Goal: Find specific page/section: Find specific page/section

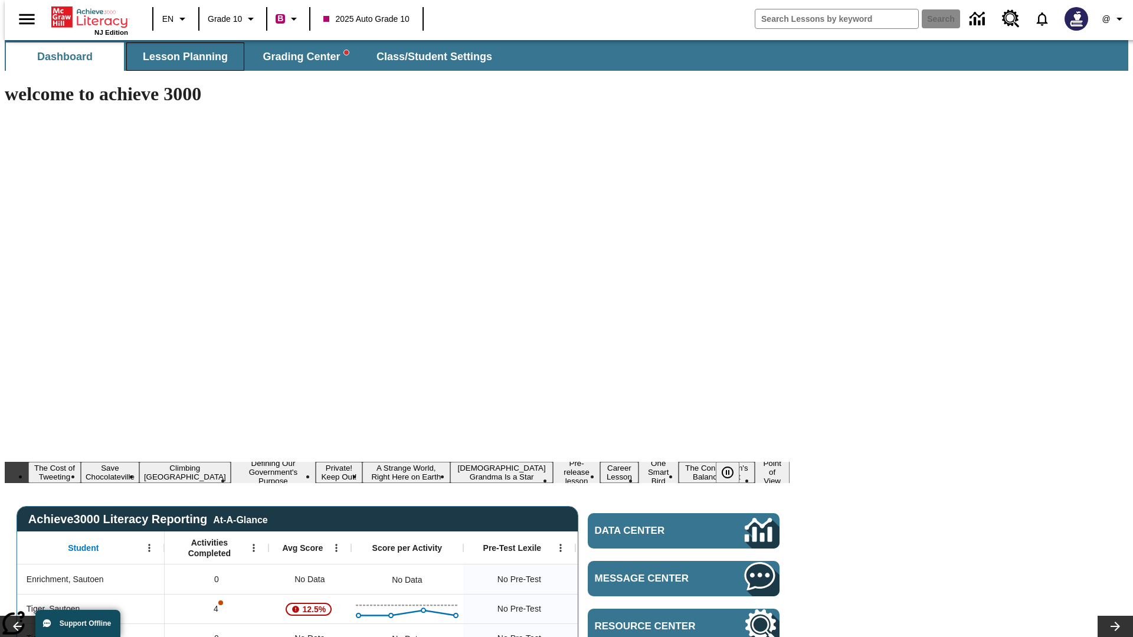
click at [181, 57] on span "Lesson Planning" at bounding box center [185, 57] width 85 height 14
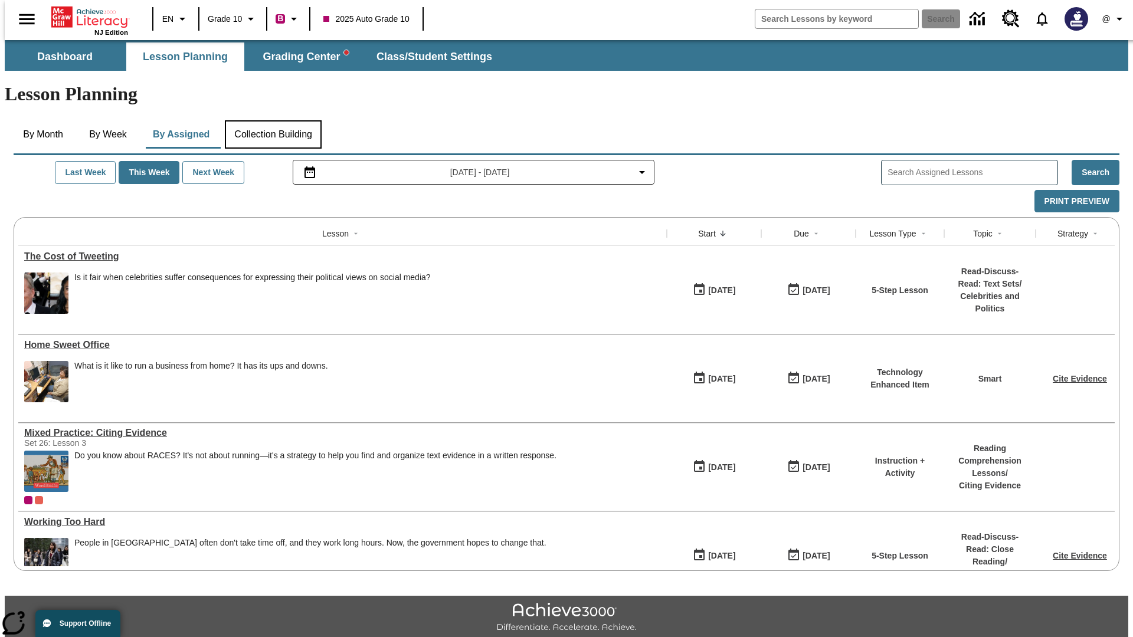
click at [273, 120] on button "Collection Building" at bounding box center [273, 134] width 97 height 28
